Goal: Task Accomplishment & Management: Manage account settings

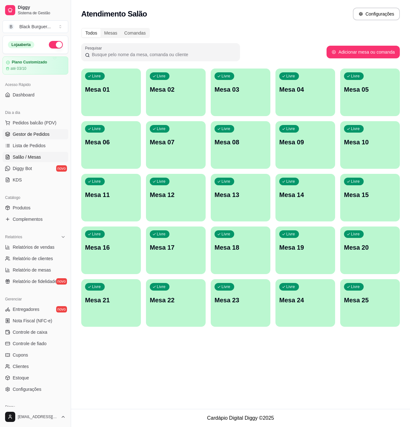
click at [37, 131] on span "Gestor de Pedidos" at bounding box center [31, 134] width 37 height 6
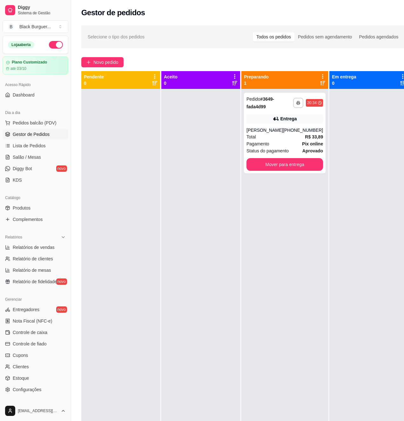
click at [159, 123] on div at bounding box center [120, 299] width 79 height 421
click at [261, 120] on div "Entrega" at bounding box center [284, 118] width 76 height 9
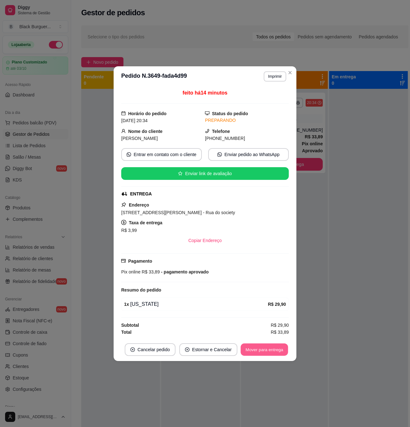
click at [263, 351] on button "Mover para entrega" at bounding box center [264, 349] width 48 height 12
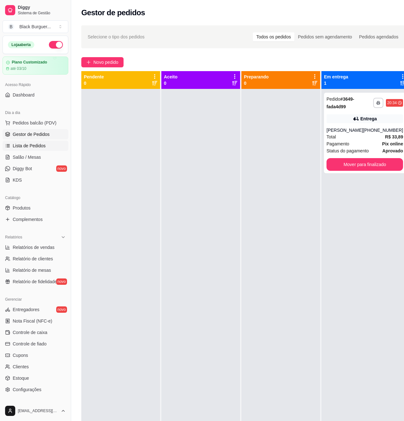
click at [17, 141] on link "Lista de Pedidos" at bounding box center [36, 146] width 66 height 10
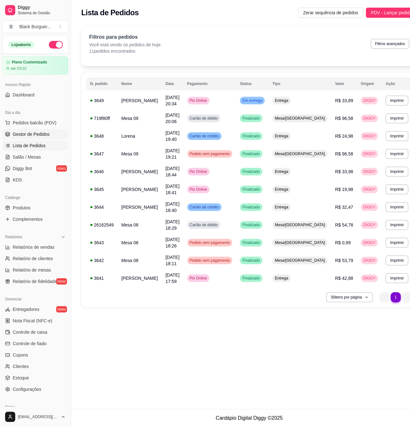
click at [35, 136] on span "Gestor de Pedidos" at bounding box center [31, 134] width 37 height 6
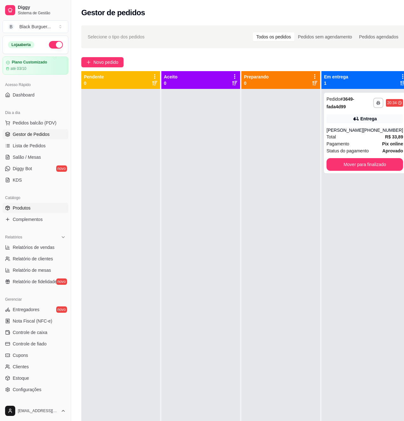
click at [37, 208] on link "Produtos" at bounding box center [36, 208] width 66 height 10
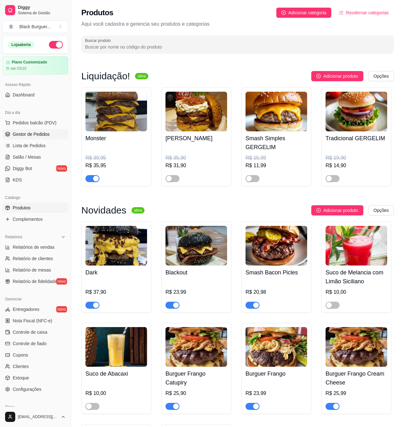
click at [32, 133] on span "Gestor de Pedidos" at bounding box center [31, 134] width 37 height 6
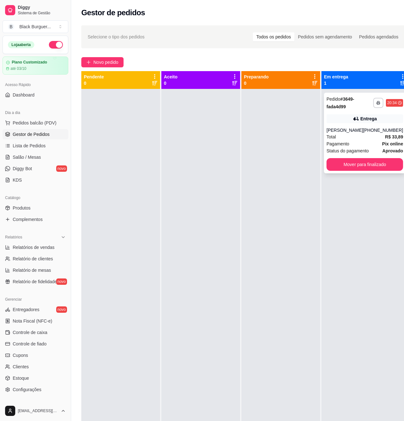
click at [373, 147] on div "Pagamento Pix online" at bounding box center [364, 143] width 76 height 7
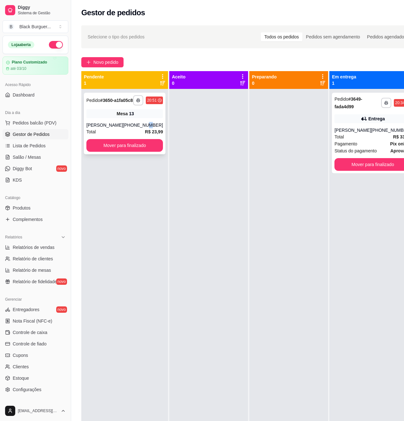
click at [142, 128] on div "[PHONE_NUMBER]" at bounding box center [143, 125] width 40 height 6
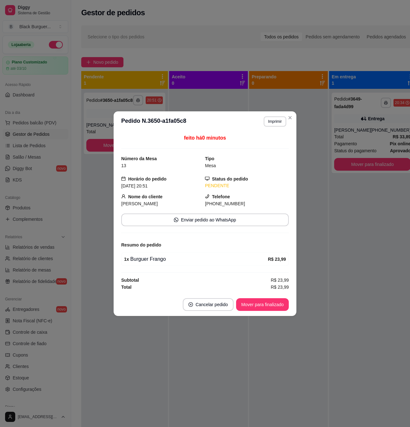
click at [158, 257] on div "1 x Burguer Frango" at bounding box center [196, 259] width 144 height 8
drag, startPoint x: 156, startPoint y: 257, endPoint x: 142, endPoint y: 251, distance: 15.6
click at [155, 258] on div "1 x Burguer Frango" at bounding box center [196, 259] width 144 height 8
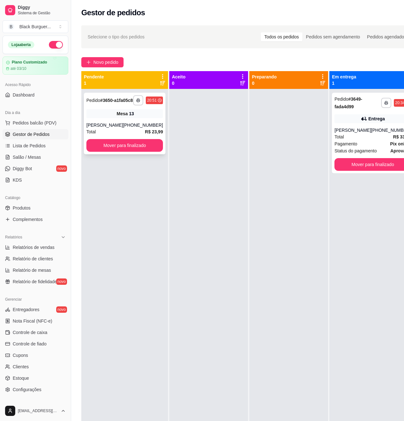
click at [155, 136] on div "**********" at bounding box center [125, 124] width 82 height 62
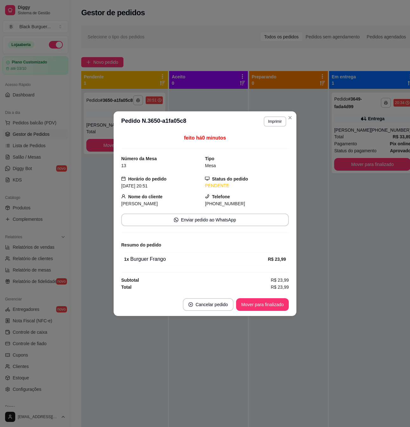
click at [153, 260] on div "1 x Burguer Frango" at bounding box center [196, 259] width 144 height 8
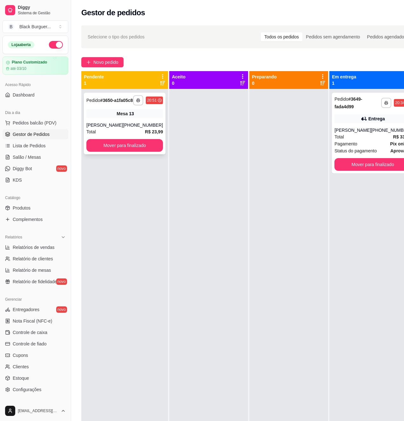
click at [129, 135] on div "Total R$ 23,99" at bounding box center [124, 131] width 76 height 7
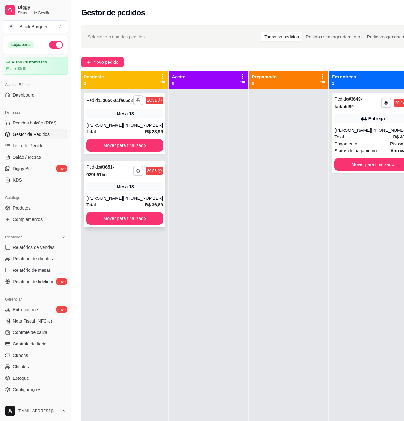
click at [128, 201] on div "[PHONE_NUMBER]" at bounding box center [143, 198] width 40 height 6
click at [159, 204] on div "**********" at bounding box center [124, 299] width 87 height 421
click at [148, 201] on div "[PHONE_NUMBER]" at bounding box center [143, 198] width 40 height 6
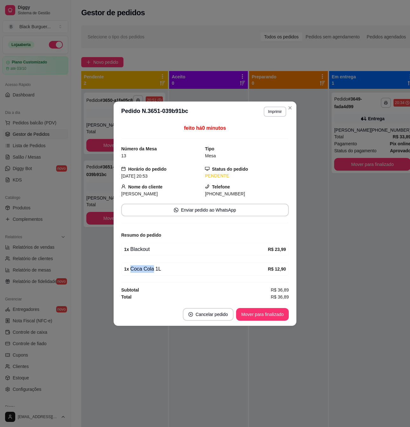
drag, startPoint x: 151, startPoint y: 271, endPoint x: 161, endPoint y: 272, distance: 9.5
click at [161, 272] on div "1 x Coca Cola 1L" at bounding box center [196, 269] width 144 height 8
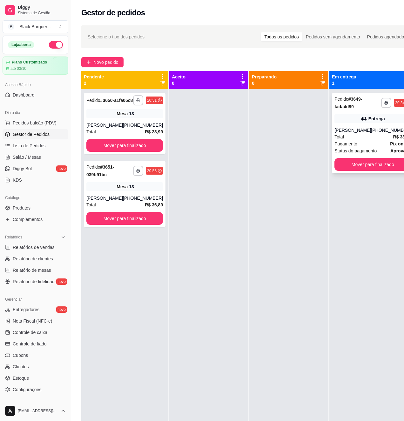
click at [342, 131] on div "[PERSON_NAME]" at bounding box center [352, 130] width 36 height 6
click at [30, 207] on span "Produtos" at bounding box center [22, 208] width 18 height 6
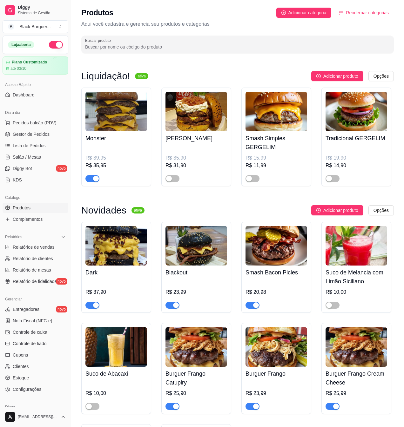
click at [215, 260] on img at bounding box center [196, 246] width 62 height 40
click at [31, 134] on span "Gestor de Pedidos" at bounding box center [31, 134] width 37 height 6
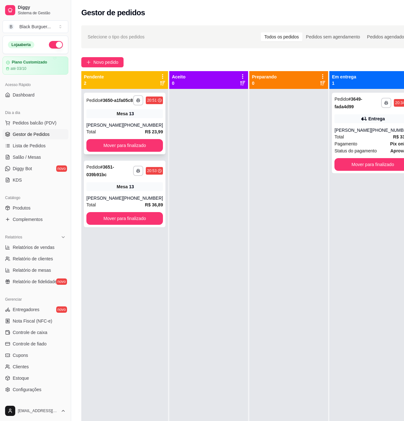
click at [129, 128] on div "[PHONE_NUMBER]" at bounding box center [143, 125] width 40 height 6
click at [345, 136] on div "Total R$ 33,89" at bounding box center [372, 136] width 76 height 7
click at [340, 130] on div "[PERSON_NAME]" at bounding box center [352, 130] width 36 height 6
click at [92, 118] on div "Mesa 13" at bounding box center [124, 113] width 76 height 9
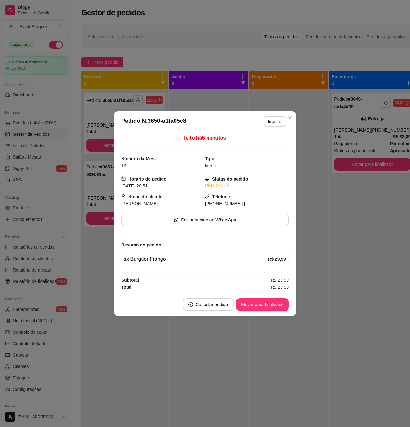
click at [148, 187] on span "[DATE] 20:51" at bounding box center [134, 185] width 26 height 5
click at [148, 184] on span "[DATE] 20:51" at bounding box center [134, 185] width 26 height 5
click at [119, 184] on div "feito há 6 minutos Número da Mesa 13 Tipo Mesa Horário do pedido [DATE] 20:51 S…" at bounding box center [205, 212] width 183 height 161
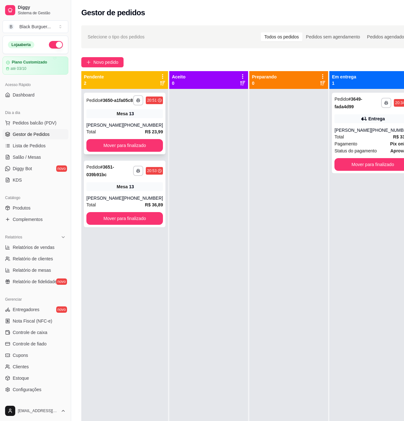
click at [145, 134] on span "R$ 23,99" at bounding box center [154, 131] width 18 height 7
click at [107, 190] on div "Mesa 13" at bounding box center [124, 186] width 76 height 9
click at [114, 113] on div "**********" at bounding box center [125, 124] width 82 height 62
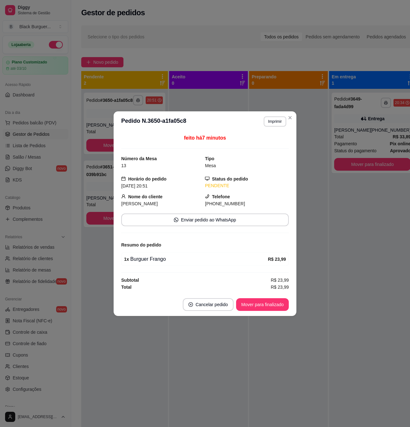
click at [128, 202] on span "[PERSON_NAME]" at bounding box center [139, 203] width 36 height 5
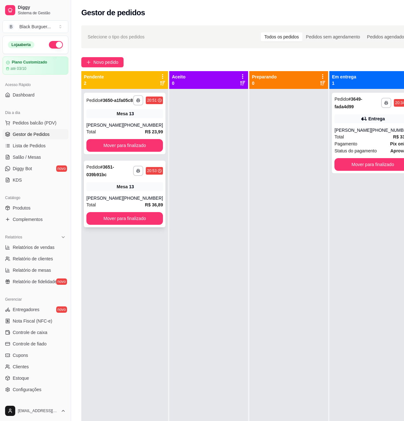
click at [95, 191] on div "Mesa 13" at bounding box center [124, 186] width 76 height 9
click at [106, 201] on div "[PERSON_NAME]" at bounding box center [104, 198] width 36 height 6
click at [372, 166] on button "Mover para finalizado" at bounding box center [372, 164] width 74 height 12
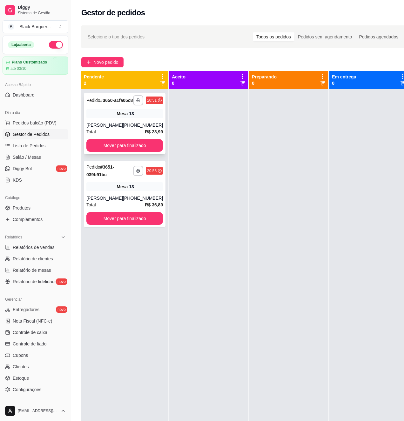
click at [108, 115] on div "Mesa 13" at bounding box center [124, 113] width 76 height 9
click at [37, 164] on link "Diggy Bot novo" at bounding box center [36, 168] width 66 height 10
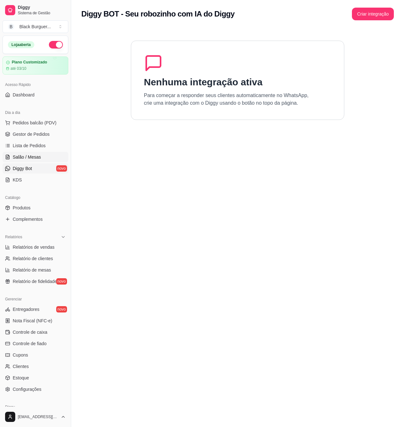
click at [37, 159] on span "Salão / Mesas" at bounding box center [27, 157] width 28 height 6
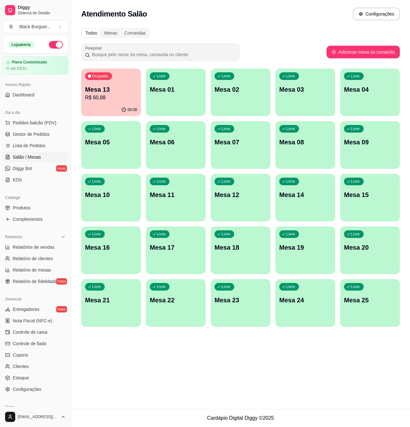
click at [113, 84] on div "Ocupada Mesa 13 R$ 60,88" at bounding box center [111, 86] width 60 height 35
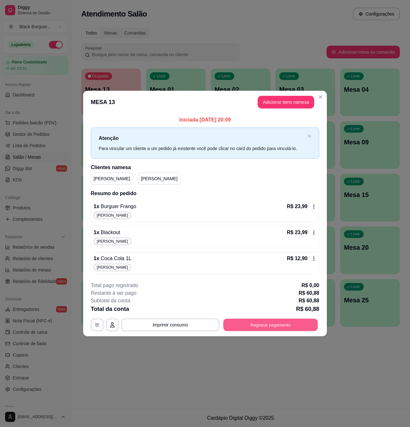
click at [235, 324] on button "Registrar pagamento" at bounding box center [270, 324] width 95 height 12
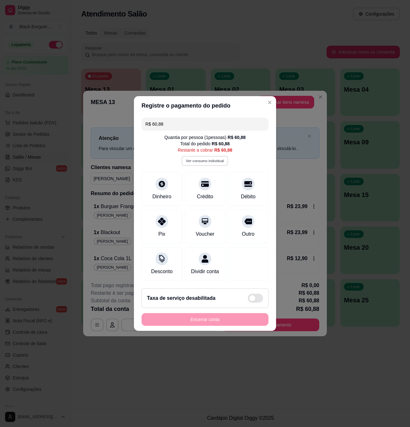
click at [214, 156] on button "Ver consumo individual" at bounding box center [205, 161] width 47 height 10
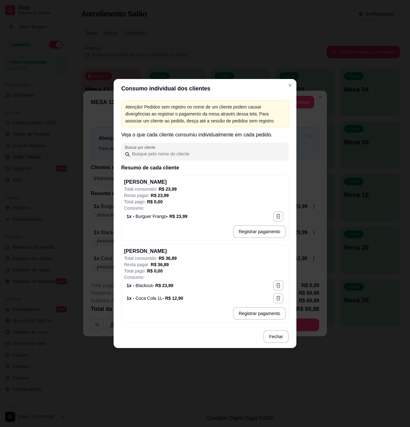
click at [205, 201] on p "Total pago: R$ 0,00" at bounding box center [205, 202] width 162 height 6
drag, startPoint x: 152, startPoint y: 189, endPoint x: 171, endPoint y: 190, distance: 19.1
click at [171, 190] on p "Total consumido: R$ 23,99" at bounding box center [205, 189] width 162 height 6
click at [171, 190] on span "R$ 23,99" at bounding box center [168, 189] width 18 height 5
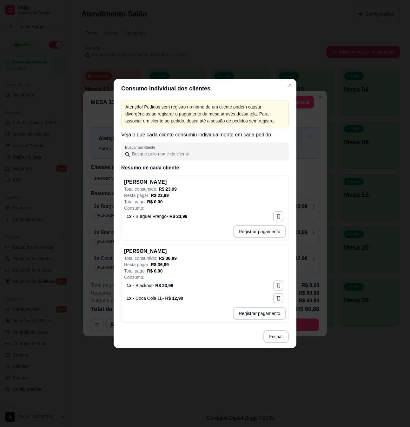
click at [162, 189] on span "R$ 23,99" at bounding box center [168, 189] width 18 height 5
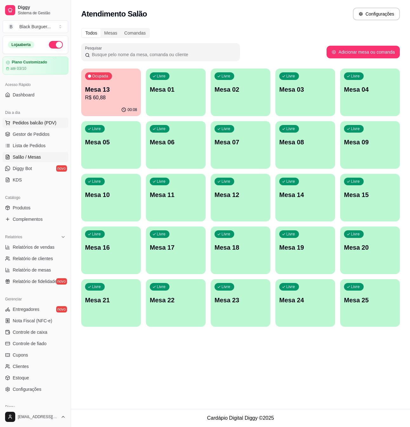
click at [43, 126] on span "Pedidos balcão (PDV)" at bounding box center [35, 123] width 44 height 6
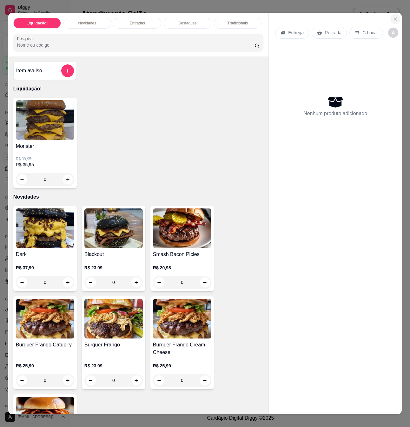
click at [394, 18] on icon "Close" at bounding box center [395, 19] width 3 height 3
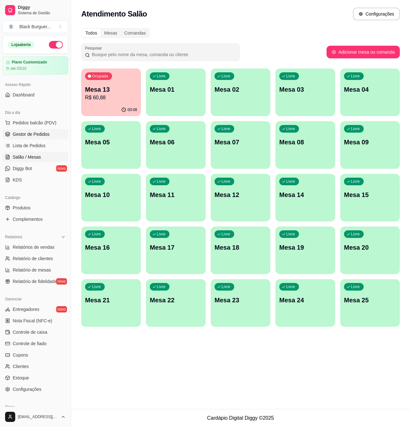
click at [44, 137] on span "Gestor de Pedidos" at bounding box center [31, 134] width 37 height 6
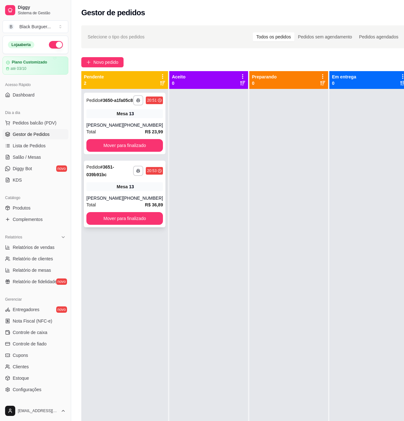
click at [151, 201] on div "[PHONE_NUMBER]" at bounding box center [143, 198] width 40 height 6
click at [123, 201] on div "[PHONE_NUMBER]" at bounding box center [143, 198] width 40 height 6
click at [142, 152] on button "Mover para finalizado" at bounding box center [125, 145] width 74 height 12
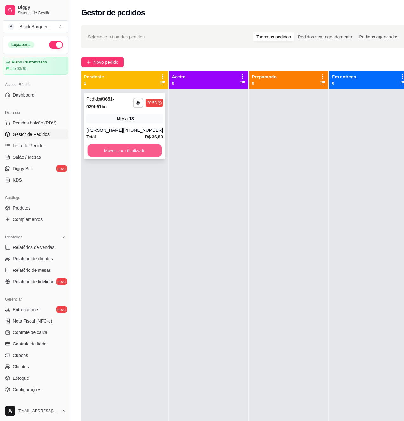
click at [143, 154] on button "Mover para finalizado" at bounding box center [125, 150] width 74 height 12
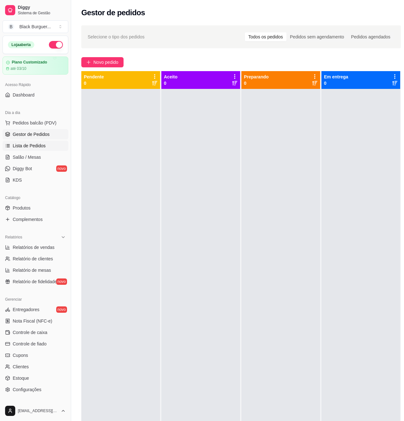
click at [36, 150] on link "Lista de Pedidos" at bounding box center [36, 146] width 66 height 10
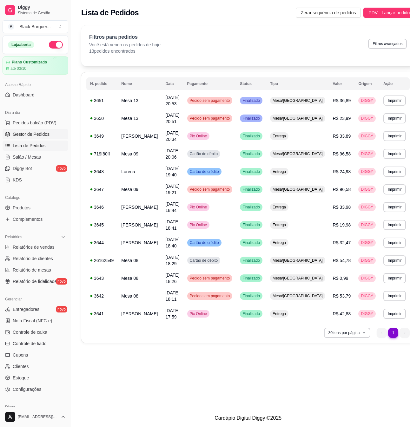
click at [37, 134] on span "Gestor de Pedidos" at bounding box center [31, 134] width 37 height 6
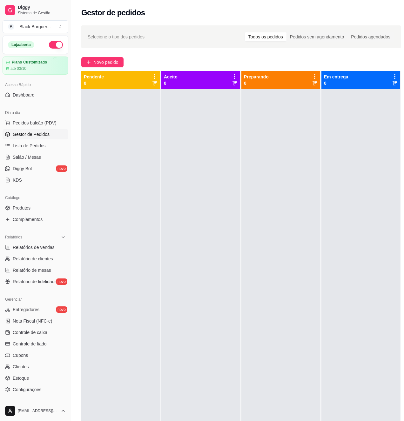
click at [46, 134] on span "Gestor de Pedidos" at bounding box center [31, 134] width 37 height 6
click at [36, 158] on span "Salão / Mesas" at bounding box center [27, 157] width 28 height 6
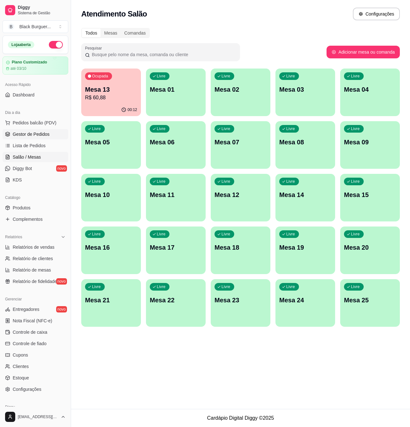
click at [44, 134] on span "Gestor de Pedidos" at bounding box center [31, 134] width 37 height 6
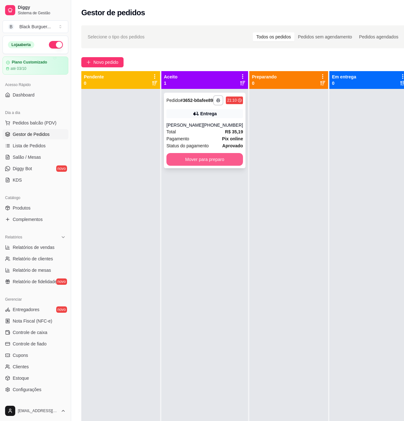
click at [203, 164] on button "Mover para preparo" at bounding box center [204, 159] width 76 height 13
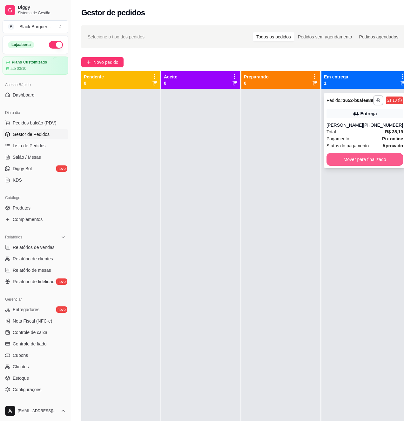
click at [369, 166] on button "Mover para finalizado" at bounding box center [364, 159] width 76 height 13
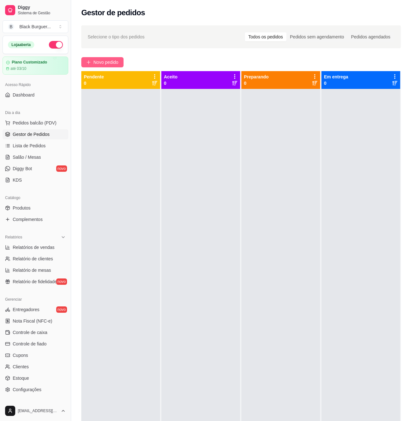
click at [108, 60] on span "Novo pedido" at bounding box center [105, 62] width 25 height 7
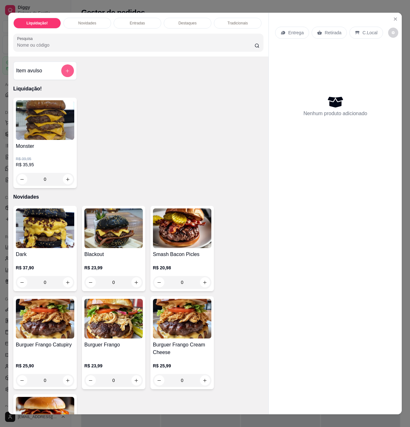
click at [65, 73] on icon "add-separate-item" at bounding box center [67, 71] width 5 height 5
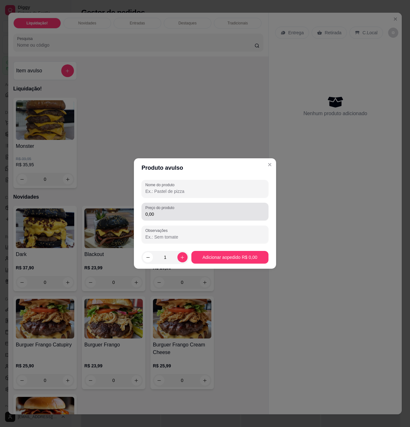
click at [178, 213] on input "0,00" at bounding box center [204, 214] width 119 height 6
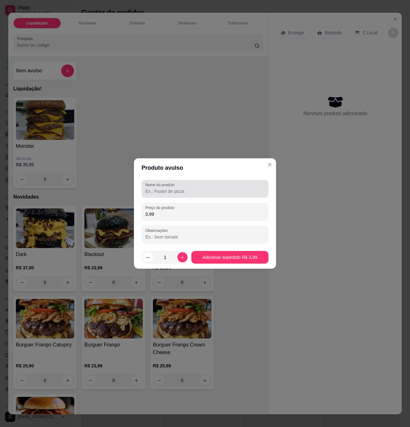
type input "3,99"
click at [203, 190] on input "Nome do produto" at bounding box center [204, 191] width 119 height 6
type input "adc cebola caramelizada"
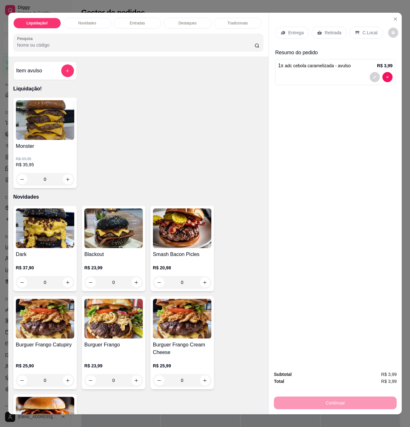
click at [333, 32] on p "Retirada" at bounding box center [333, 33] width 17 height 6
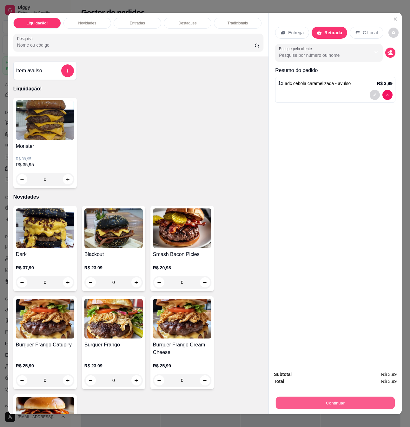
click at [348, 400] on button "Continuar" at bounding box center [335, 403] width 119 height 12
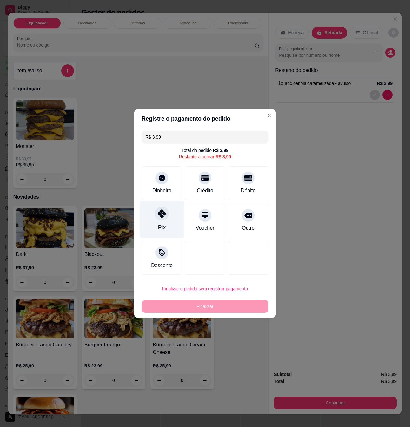
click at [154, 216] on div "Pix" at bounding box center [162, 219] width 45 height 37
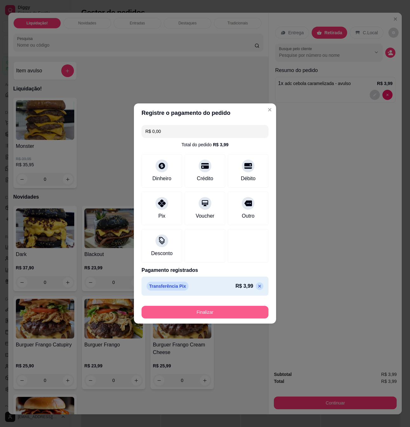
click at [237, 308] on button "Finalizar" at bounding box center [204, 312] width 127 height 13
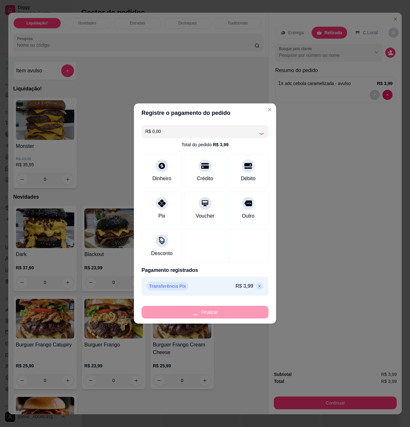
type input "-R$ 3,99"
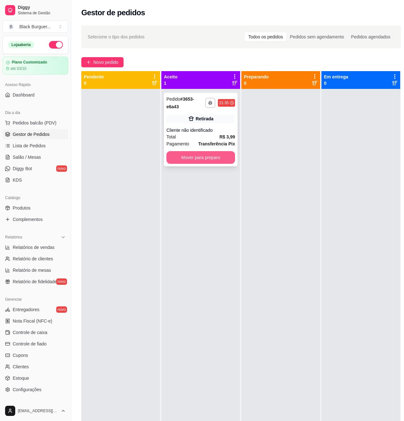
click at [226, 159] on button "Mover para preparo" at bounding box center [200, 157] width 69 height 13
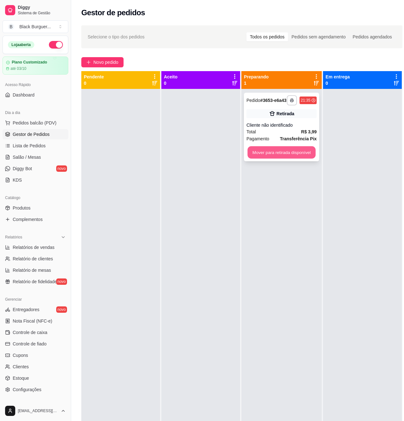
click at [277, 157] on button "Mover para retirada disponível" at bounding box center [281, 152] width 68 height 12
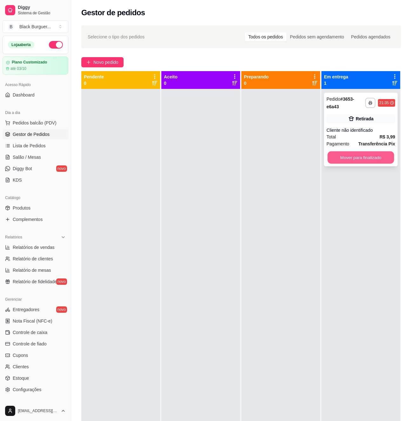
click at [350, 158] on button "Mover para finalizado" at bounding box center [360, 157] width 67 height 12
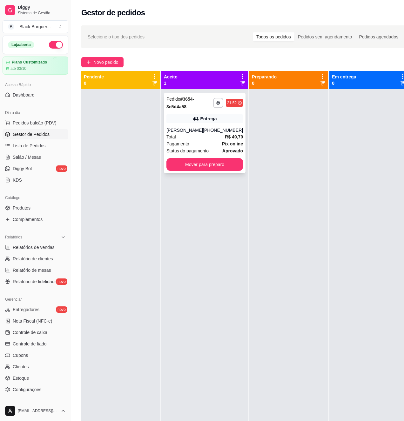
click at [233, 139] on strong "R$ 49,79" at bounding box center [234, 136] width 18 height 5
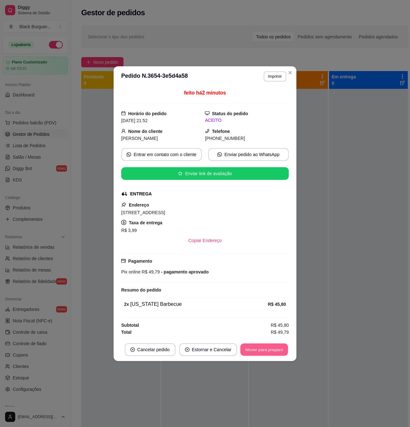
click at [283, 353] on button "Mover para preparo" at bounding box center [264, 349] width 48 height 12
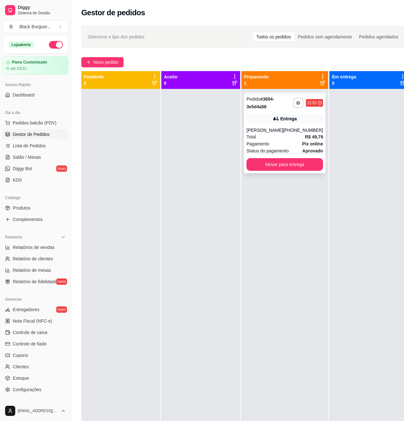
click at [287, 137] on div "Total R$ 49,79" at bounding box center [284, 136] width 76 height 7
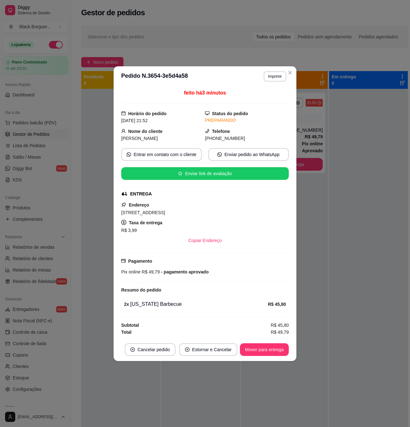
click at [154, 308] on div "2 x [US_STATE] Barbecue" at bounding box center [196, 304] width 144 height 8
click at [153, 308] on div "2 x [US_STATE] Barbecue" at bounding box center [196, 304] width 144 height 8
click at [180, 272] on span "- pagamento aprovado" at bounding box center [184, 271] width 49 height 5
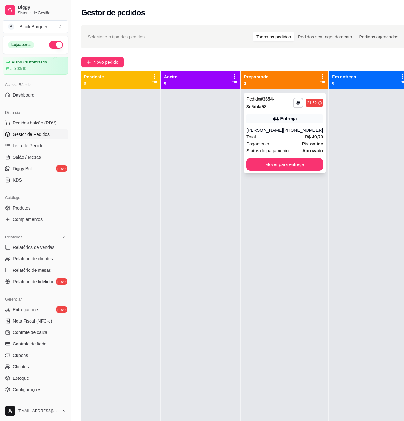
click at [292, 132] on div "[PHONE_NUMBER]" at bounding box center [303, 130] width 40 height 6
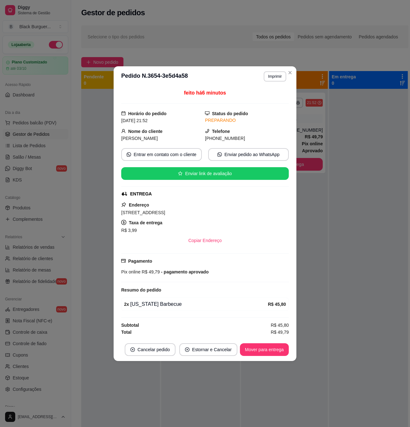
drag, startPoint x: 160, startPoint y: 209, endPoint x: 169, endPoint y: 210, distance: 9.2
click at [165, 210] on span "[STREET_ADDRESS]" at bounding box center [143, 212] width 44 height 5
drag, startPoint x: 171, startPoint y: 210, endPoint x: 200, endPoint y: 213, distance: 29.3
click at [165, 210] on span "[STREET_ADDRESS]" at bounding box center [143, 212] width 44 height 5
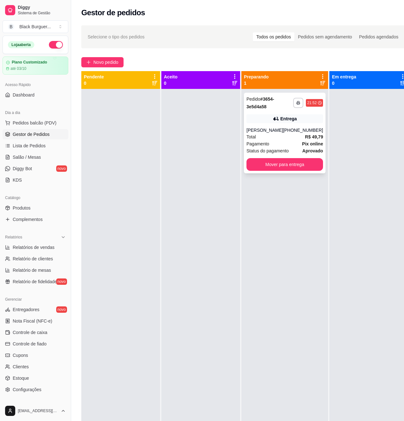
click at [285, 124] on div "**********" at bounding box center [285, 133] width 82 height 81
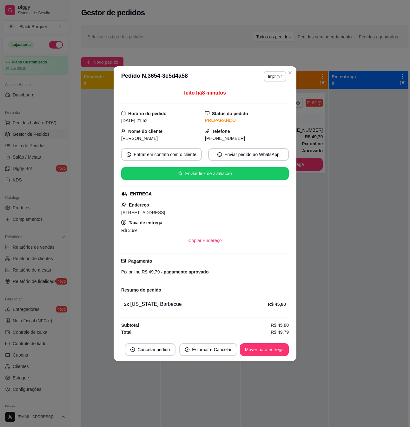
drag, startPoint x: 168, startPoint y: 272, endPoint x: 180, endPoint y: 272, distance: 11.7
click at [170, 271] on span "- pagamento aprovado" at bounding box center [184, 271] width 49 height 5
click at [180, 272] on span "- pagamento aprovado" at bounding box center [184, 271] width 49 height 5
click at [177, 275] on div "Pix online R$ 49,79 - pagamento aprovado" at bounding box center [204, 271] width 167 height 7
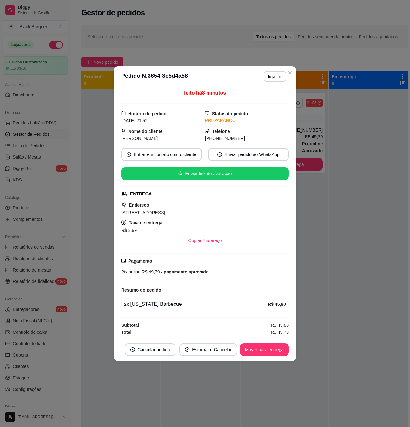
click at [177, 274] on span "- pagamento aprovado" at bounding box center [184, 271] width 49 height 5
drag, startPoint x: 173, startPoint y: 273, endPoint x: 192, endPoint y: 274, distance: 19.1
click at [192, 274] on span "- pagamento aprovado" at bounding box center [184, 271] width 49 height 5
click at [180, 272] on span "- pagamento aprovado" at bounding box center [184, 271] width 49 height 5
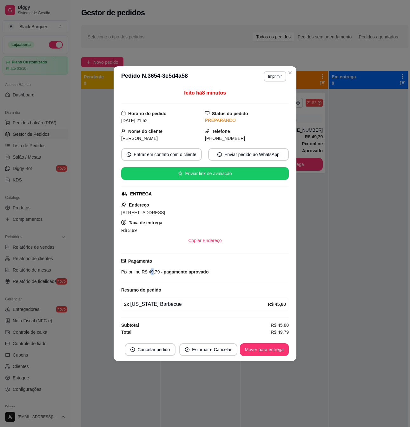
click at [152, 271] on span "R$ 49,79" at bounding box center [150, 271] width 19 height 5
drag, startPoint x: 165, startPoint y: 271, endPoint x: 192, endPoint y: 272, distance: 26.7
click at [190, 272] on span "- pagamento aprovado" at bounding box center [184, 271] width 49 height 5
click at [192, 272] on span "- pagamento aprovado" at bounding box center [184, 271] width 49 height 5
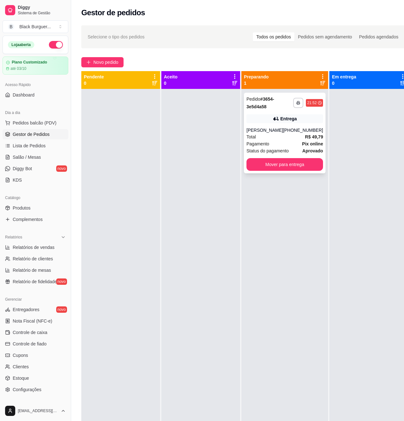
click at [264, 122] on div "Entrega" at bounding box center [284, 118] width 76 height 9
click at [169, 161] on div at bounding box center [200, 299] width 79 height 421
click at [136, 139] on div at bounding box center [120, 299] width 79 height 421
click at [37, 161] on link "Salão / Mesas" at bounding box center [36, 157] width 66 height 10
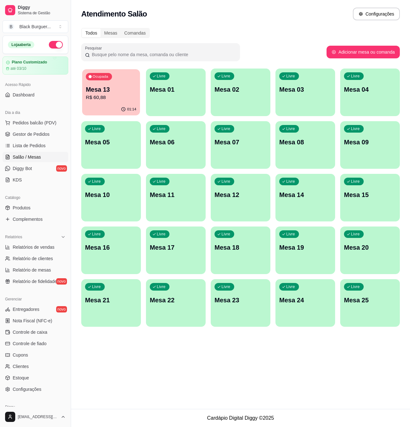
click at [102, 97] on p "R$ 60,88" at bounding box center [111, 97] width 50 height 7
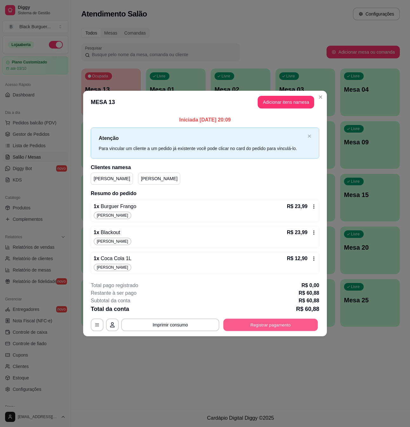
click at [272, 326] on button "Registrar pagamento" at bounding box center [270, 324] width 95 height 12
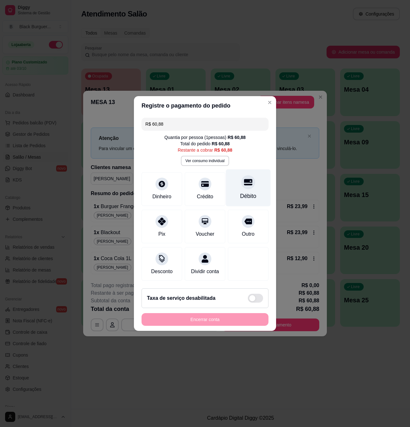
click at [247, 188] on div "Débito" at bounding box center [248, 187] width 45 height 37
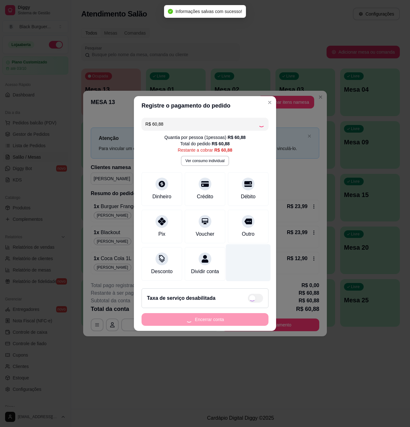
type input "R$ 0,00"
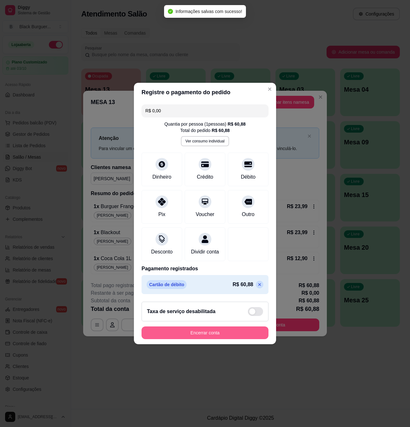
click at [253, 338] on button "Encerrar conta" at bounding box center [204, 332] width 127 height 13
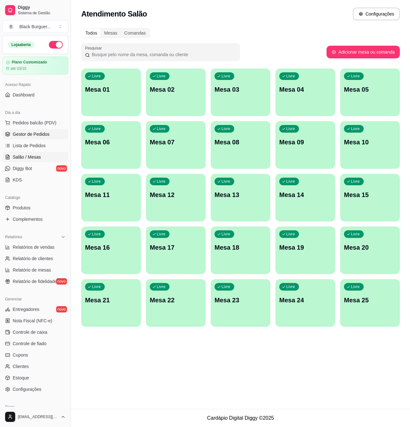
click at [46, 132] on span "Gestor de Pedidos" at bounding box center [31, 134] width 37 height 6
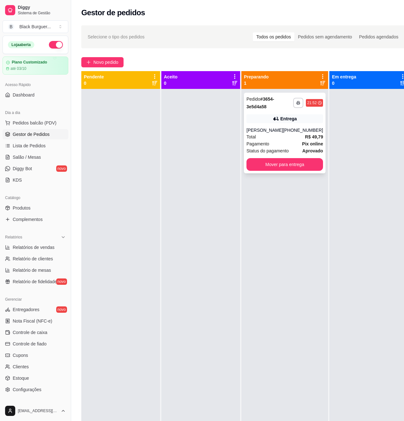
click at [258, 143] on span "Pagamento" at bounding box center [257, 143] width 23 height 7
click at [301, 164] on button "Mover para entrega" at bounding box center [284, 164] width 76 height 13
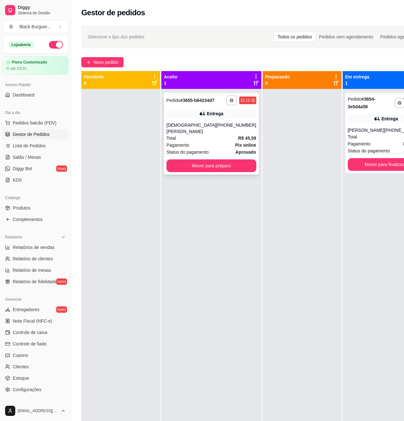
click at [182, 141] on span "Pagamento" at bounding box center [177, 144] width 23 height 7
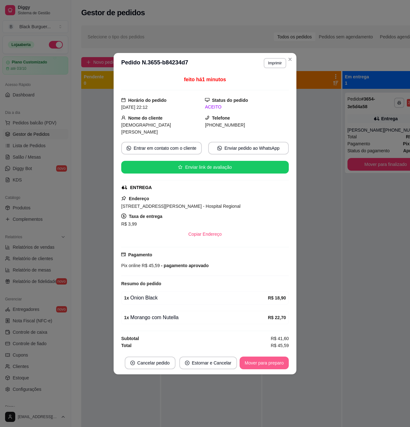
click at [274, 363] on button "Mover para preparo" at bounding box center [264, 363] width 49 height 13
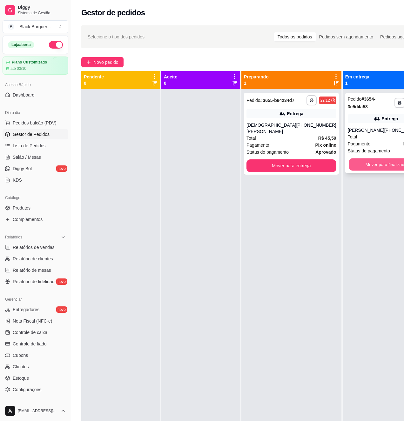
click at [360, 163] on button "Mover para finalizado" at bounding box center [385, 164] width 74 height 12
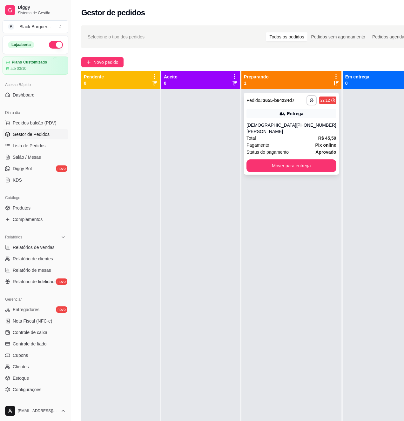
click at [265, 131] on div "[DEMOGRAPHIC_DATA][PERSON_NAME]" at bounding box center [271, 128] width 50 height 13
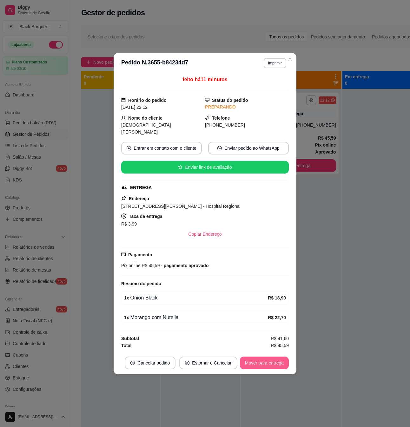
click at [259, 362] on button "Mover para entrega" at bounding box center [264, 363] width 49 height 13
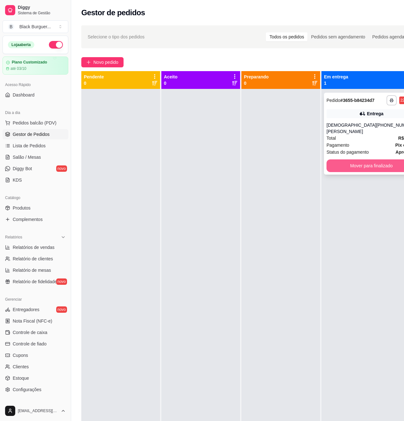
click at [356, 162] on button "Mover para finalizado" at bounding box center [371, 165] width 90 height 13
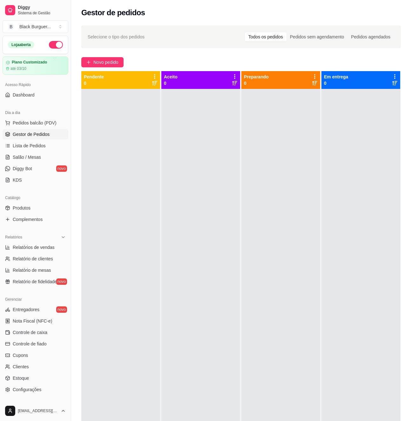
click at [295, 138] on div at bounding box center [280, 299] width 79 height 421
